Goal: Transaction & Acquisition: Purchase product/service

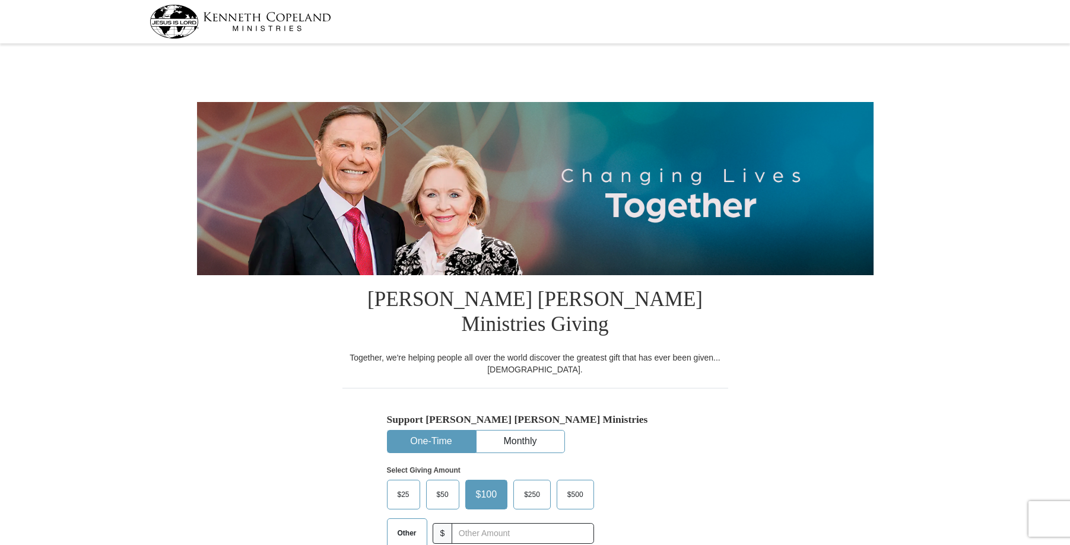
select select "[GEOGRAPHIC_DATA]"
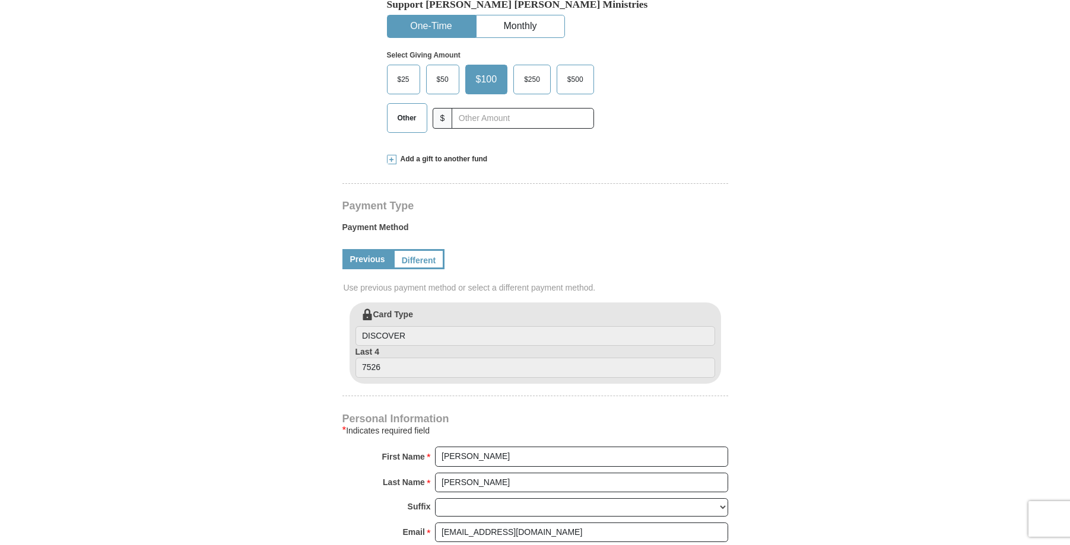
scroll to position [356, 0]
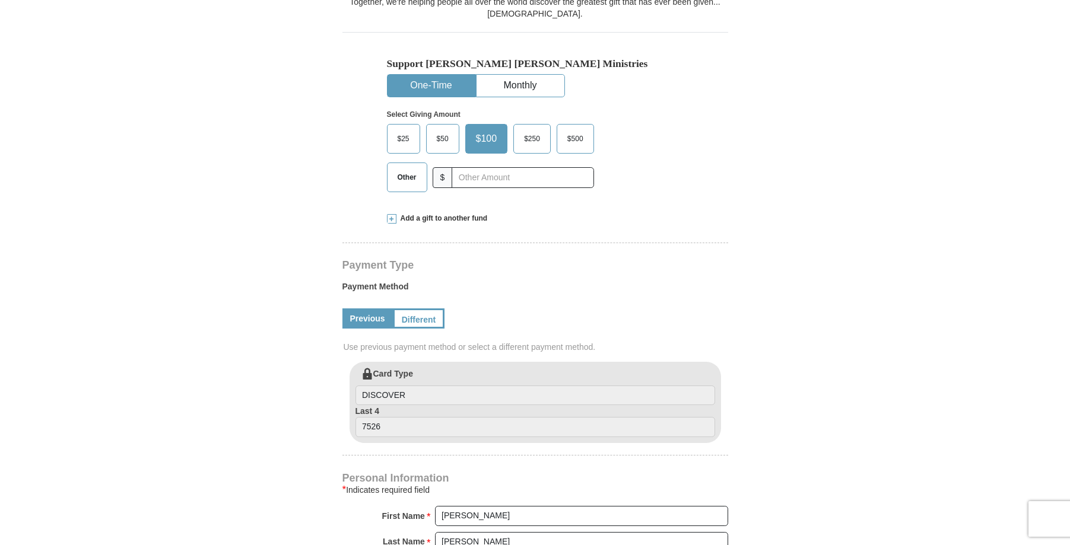
click at [398, 130] on span "$25" at bounding box center [404, 139] width 24 height 18
click at [0, 0] on input "$25" at bounding box center [0, 0] width 0 height 0
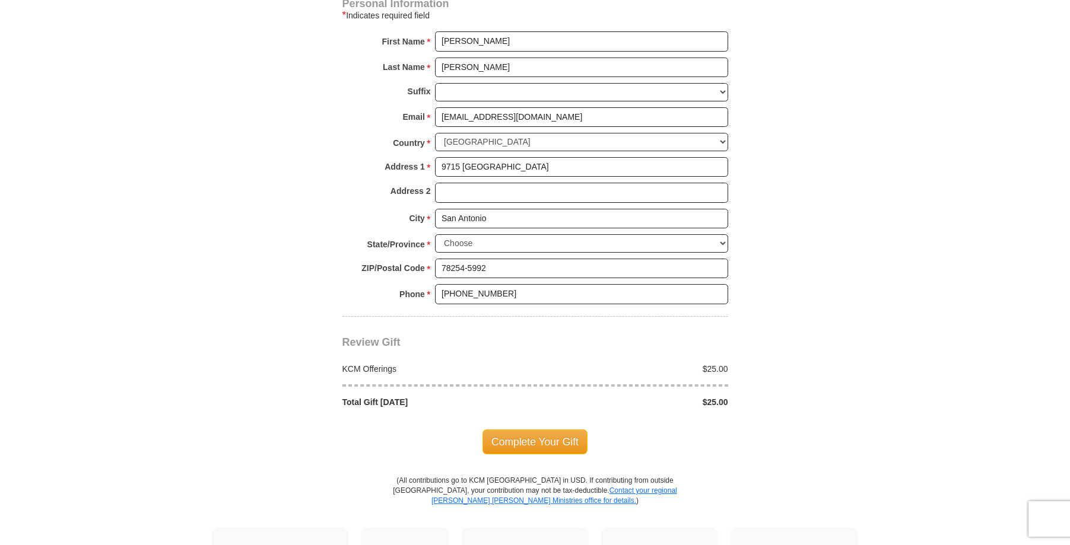
scroll to position [890, 0]
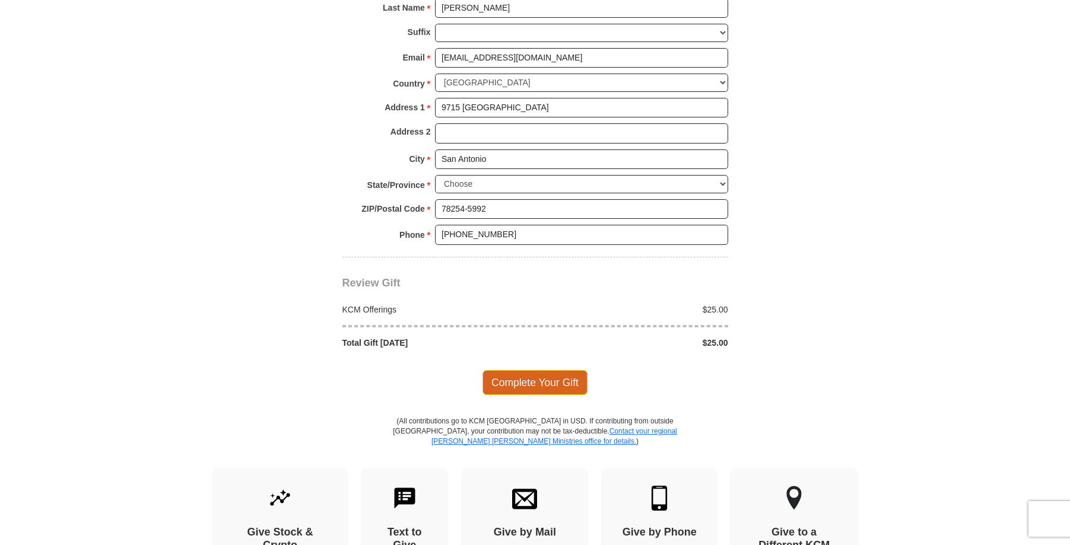
click at [542, 370] on span "Complete Your Gift" at bounding box center [534, 382] width 105 height 25
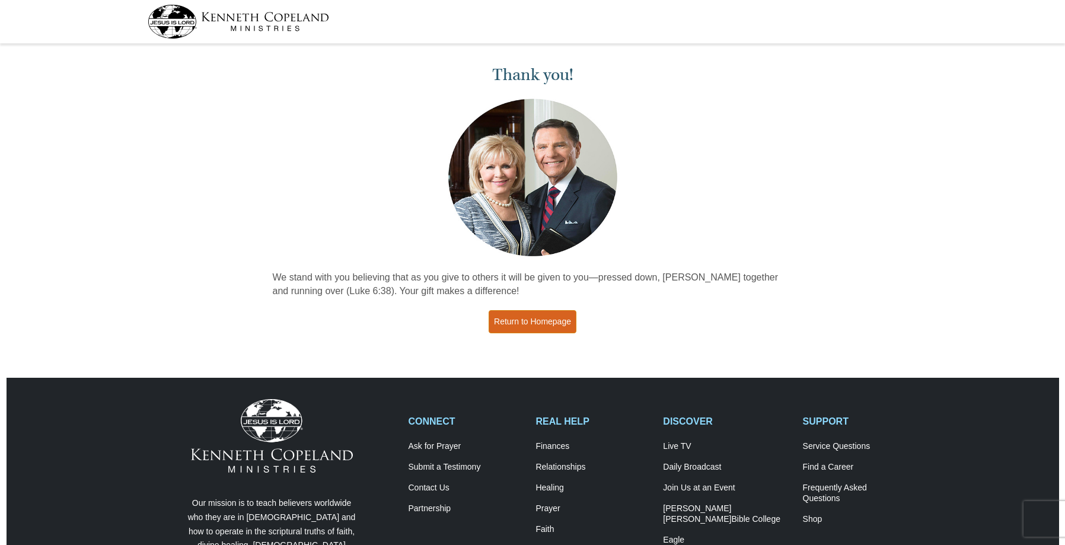
click at [529, 322] on link "Return to Homepage" at bounding box center [533, 321] width 88 height 23
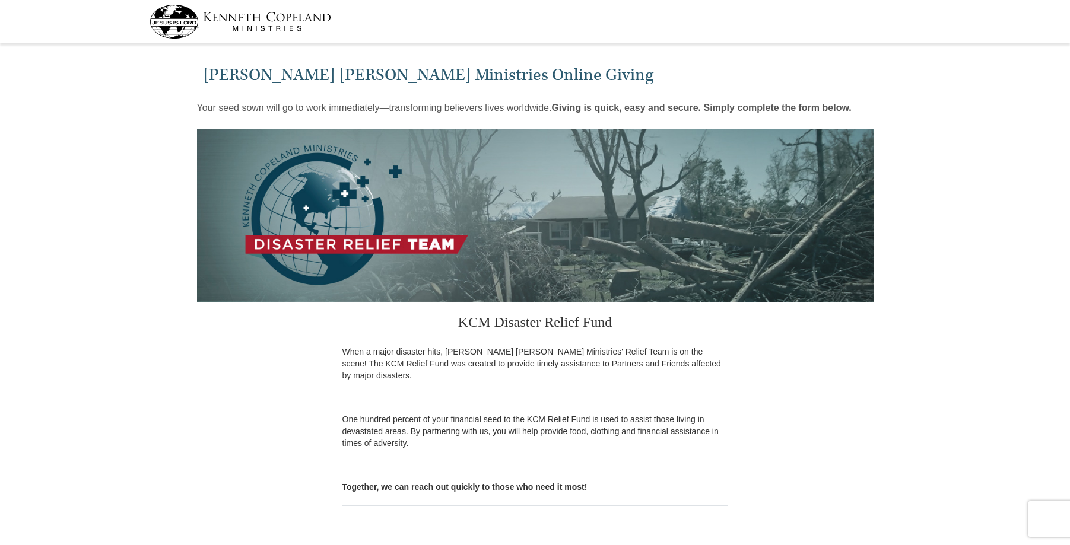
select select "[GEOGRAPHIC_DATA]"
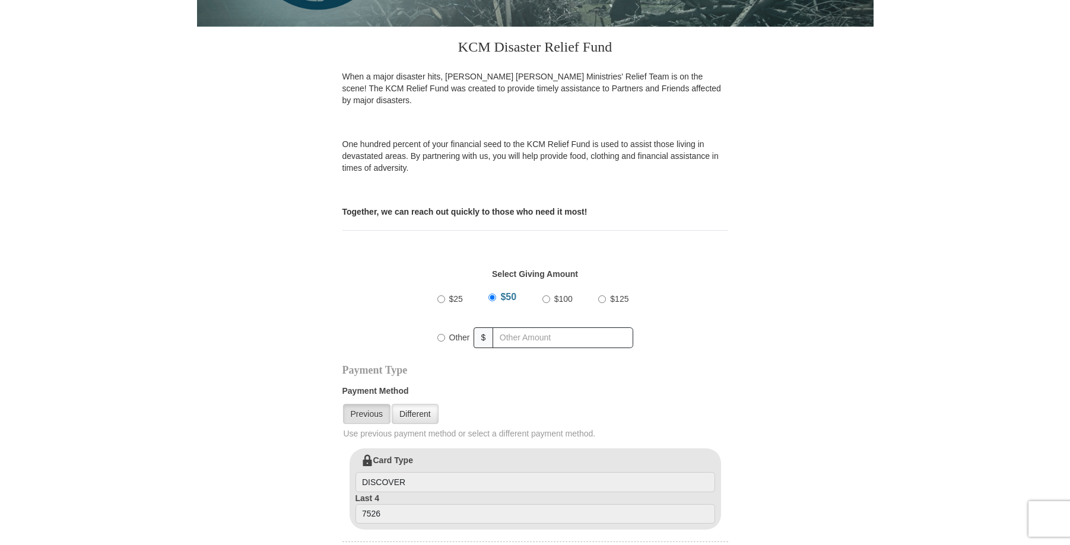
scroll to position [297, 0]
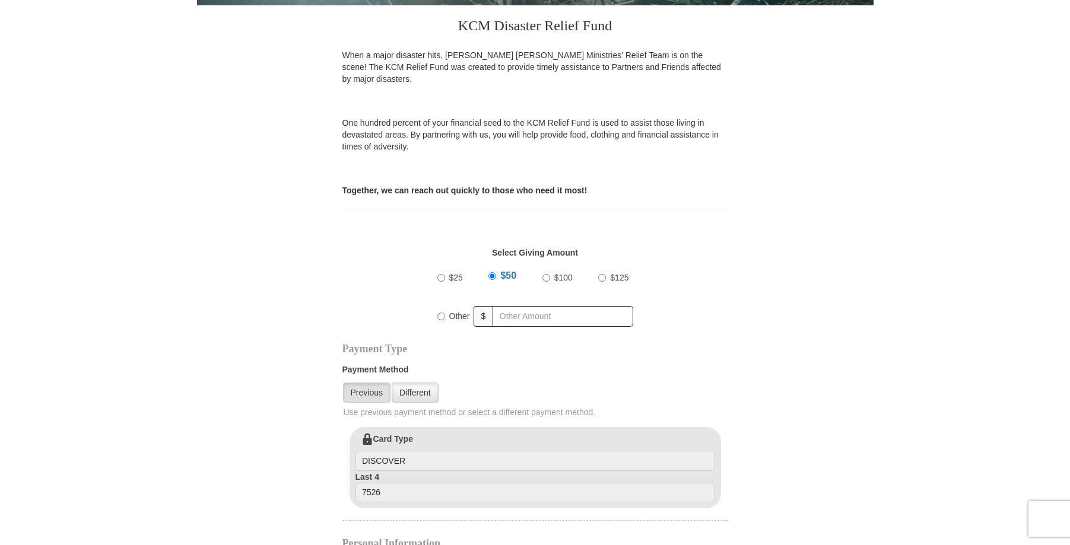
click at [441, 274] on input "$25" at bounding box center [441, 278] width 8 height 8
radio input "true"
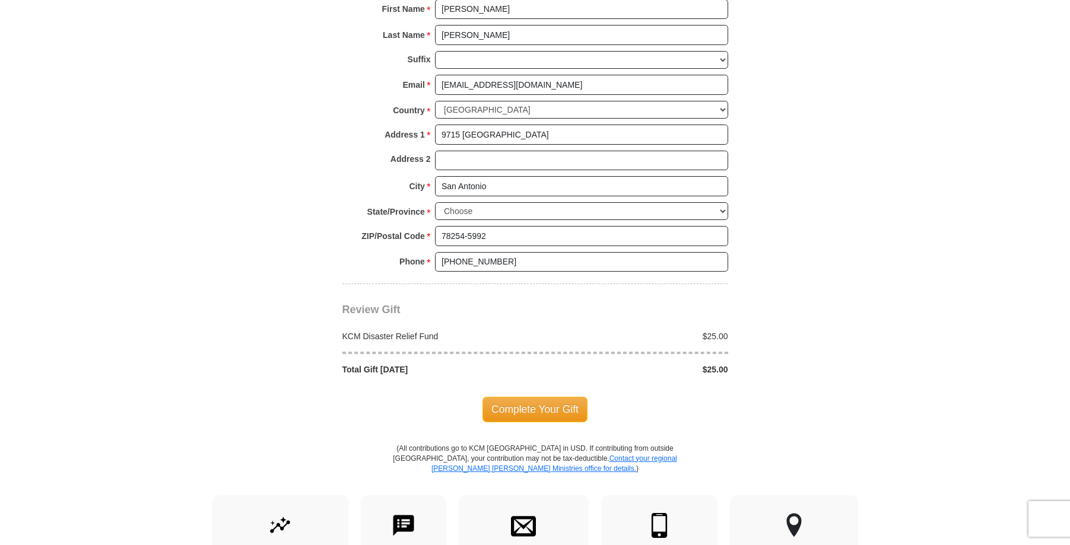
scroll to position [890, 0]
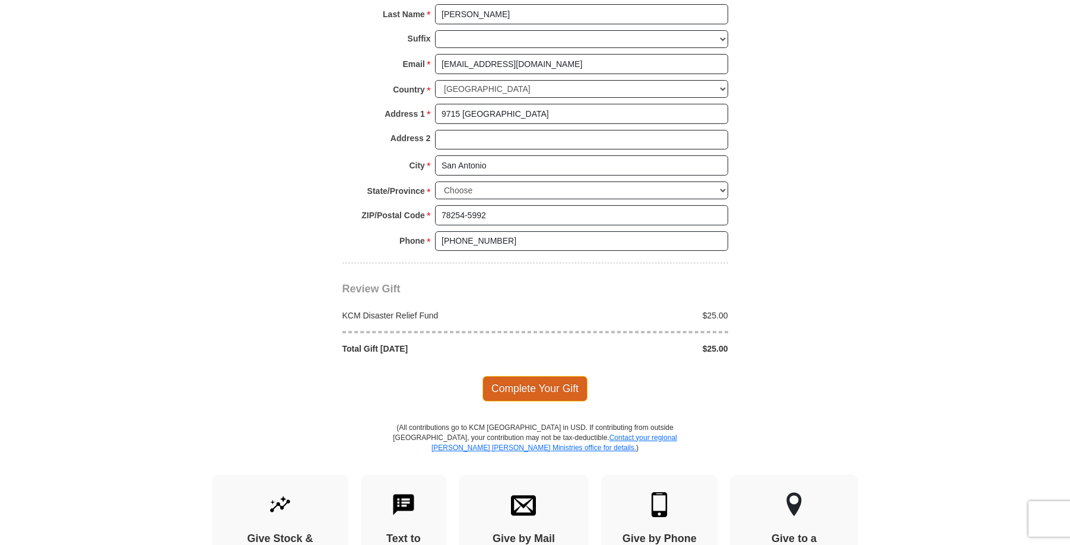
click at [515, 376] on span "Complete Your Gift" at bounding box center [534, 388] width 105 height 25
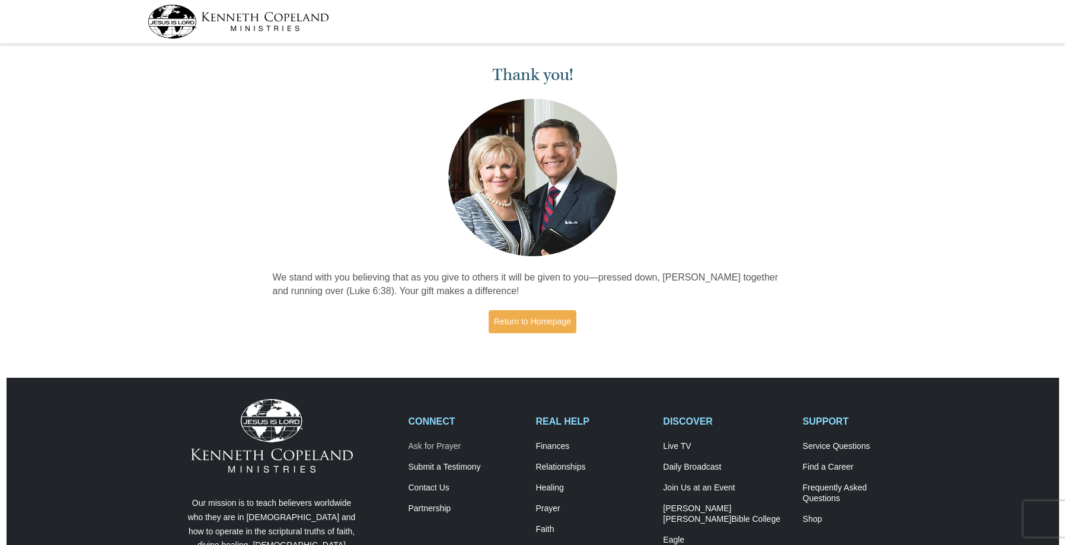
click at [441, 444] on link "Ask for Prayer" at bounding box center [466, 446] width 115 height 11
